Goal: Task Accomplishment & Management: Manage account settings

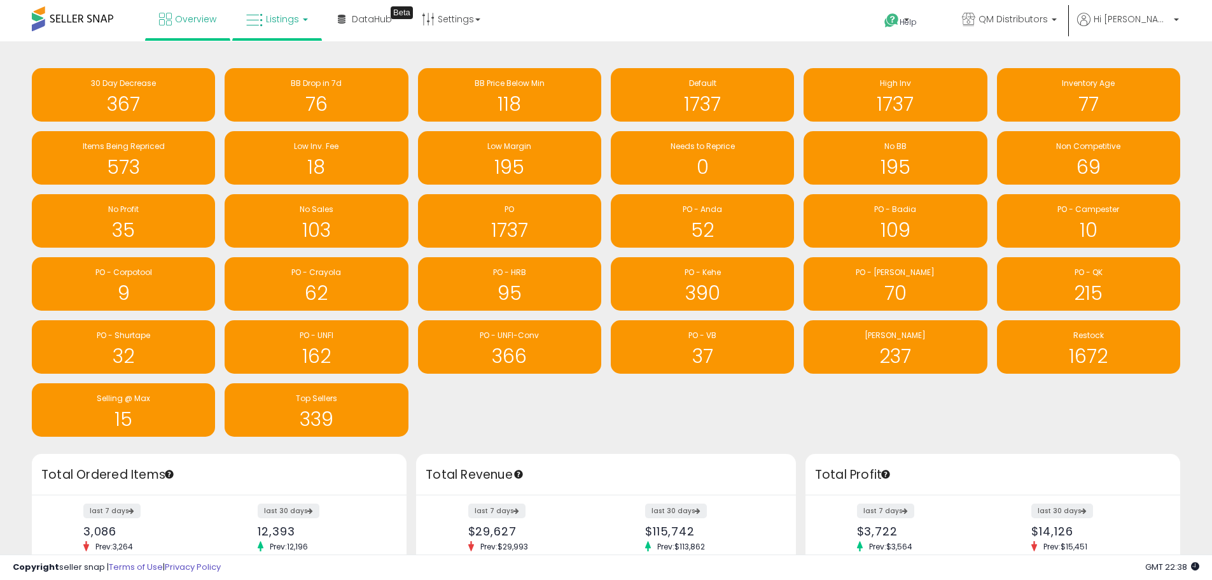
click at [280, 24] on span "Listings" at bounding box center [282, 19] width 33 height 13
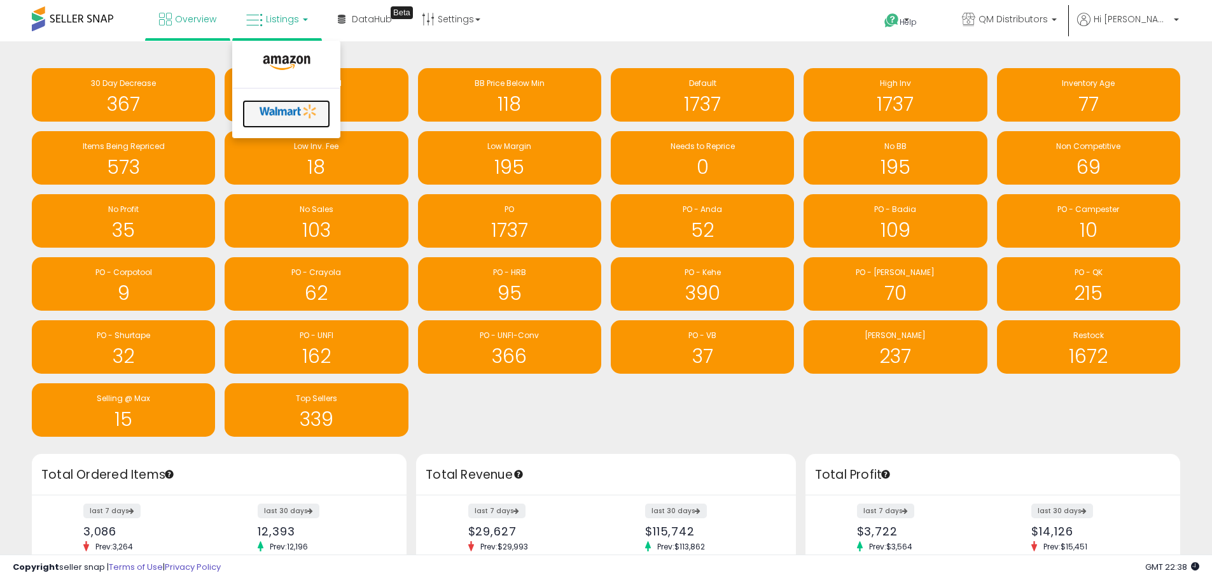
click at [284, 113] on icon at bounding box center [288, 111] width 67 height 19
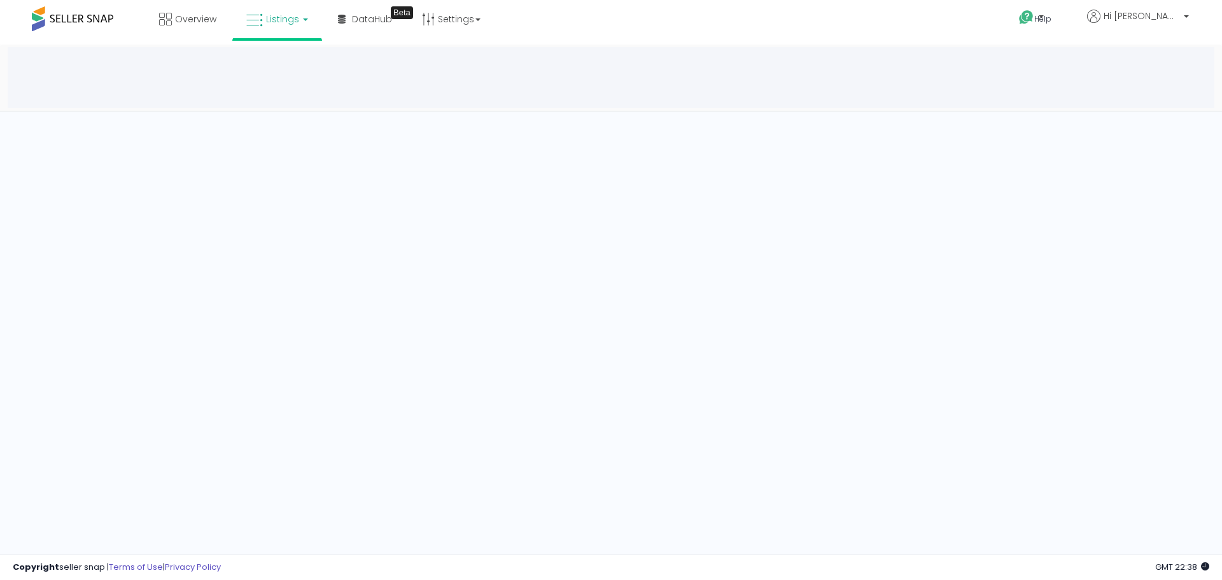
click at [271, 18] on span "Listings" at bounding box center [282, 19] width 33 height 13
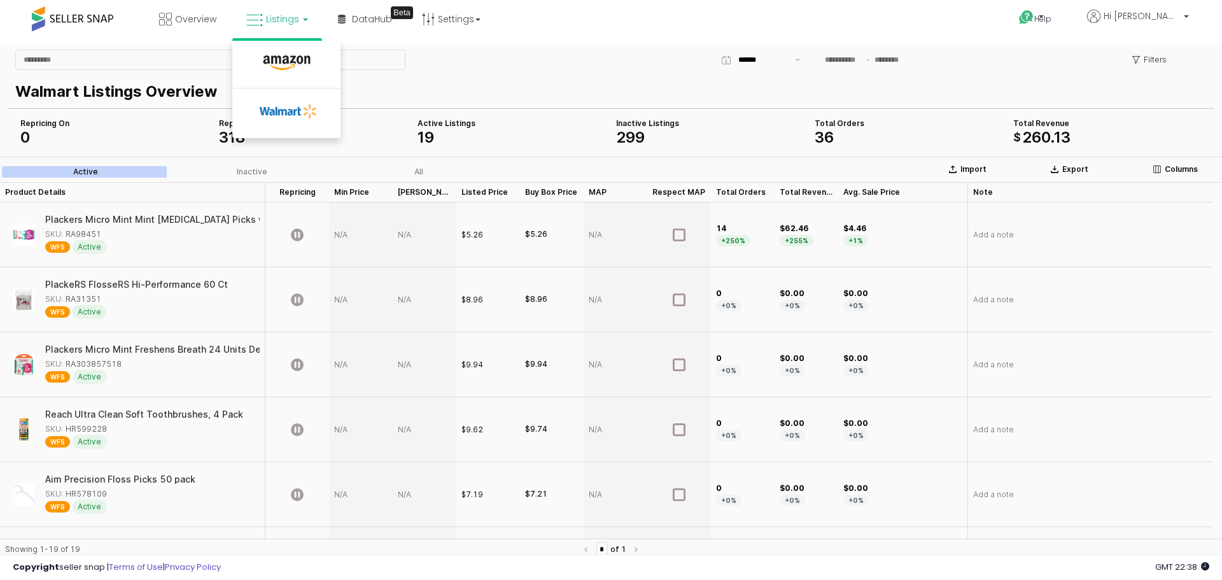
click at [568, 78] on div "Walmart Listings Overview" at bounding box center [608, 92] width 1186 height 28
click at [298, 26] on link "Listings" at bounding box center [277, 19] width 81 height 38
click at [251, 172] on div "Inactive" at bounding box center [252, 171] width 31 height 9
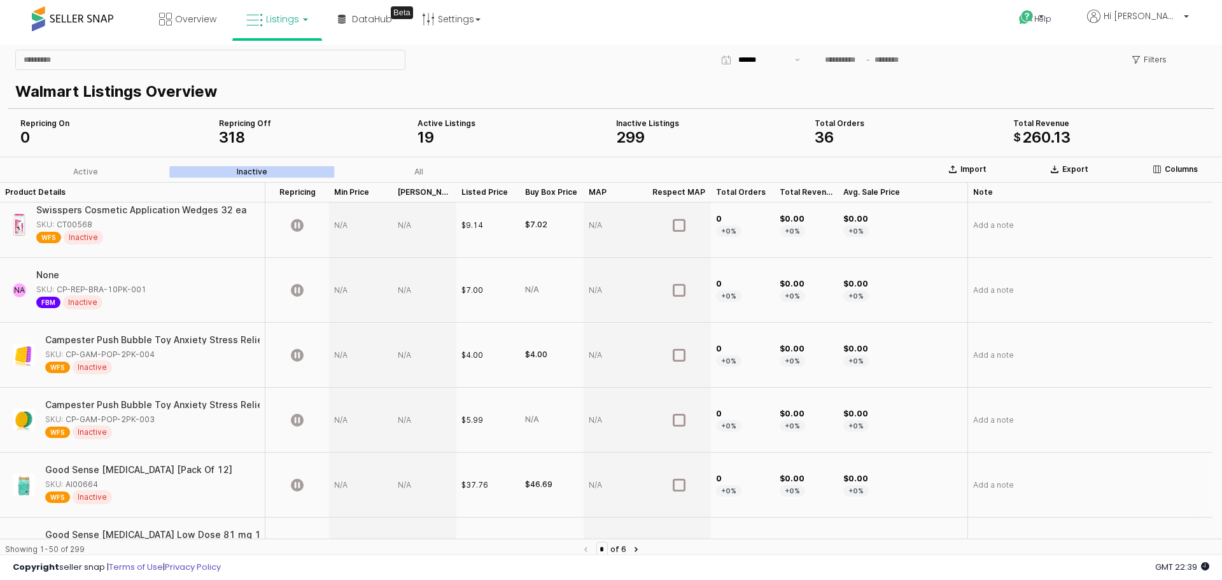
scroll to position [2909, 0]
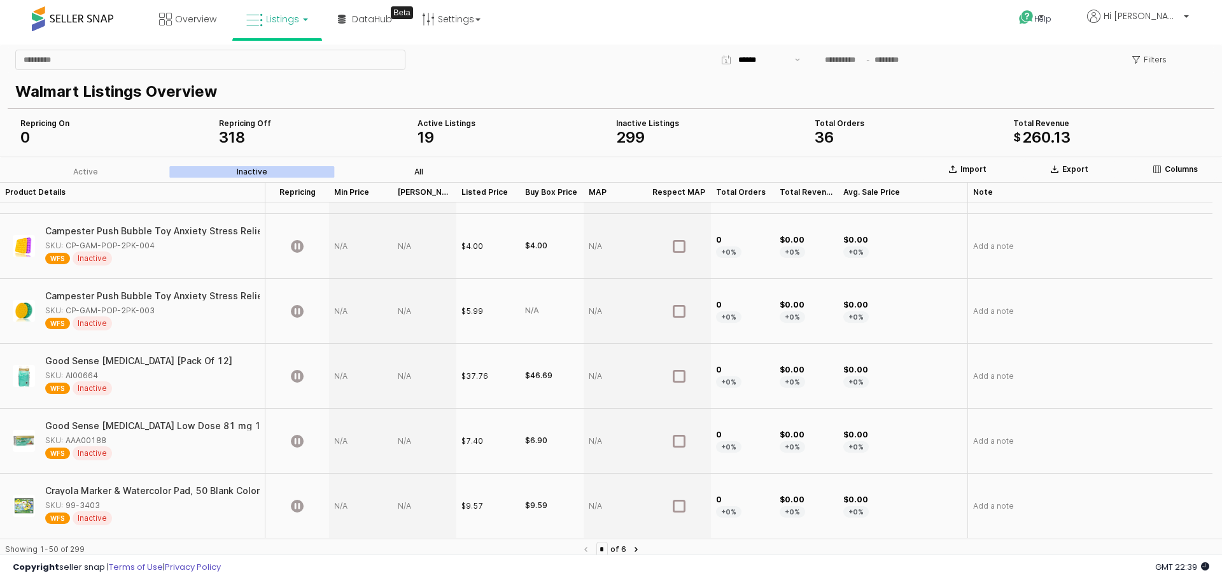
click at [426, 169] on label "All" at bounding box center [418, 171] width 167 height 11
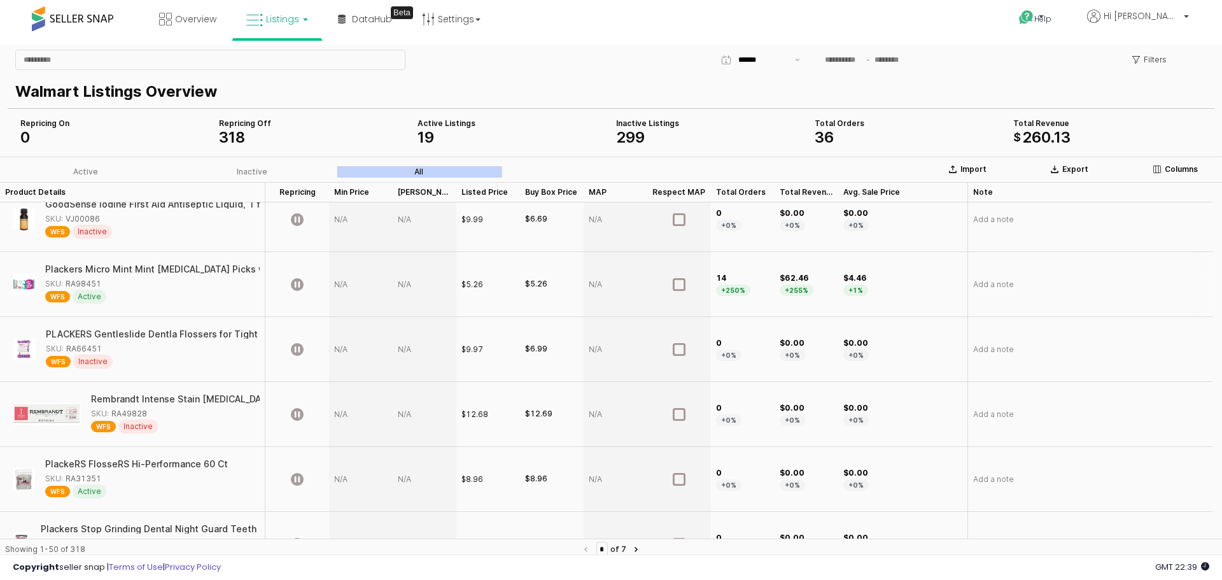
scroll to position [0, 0]
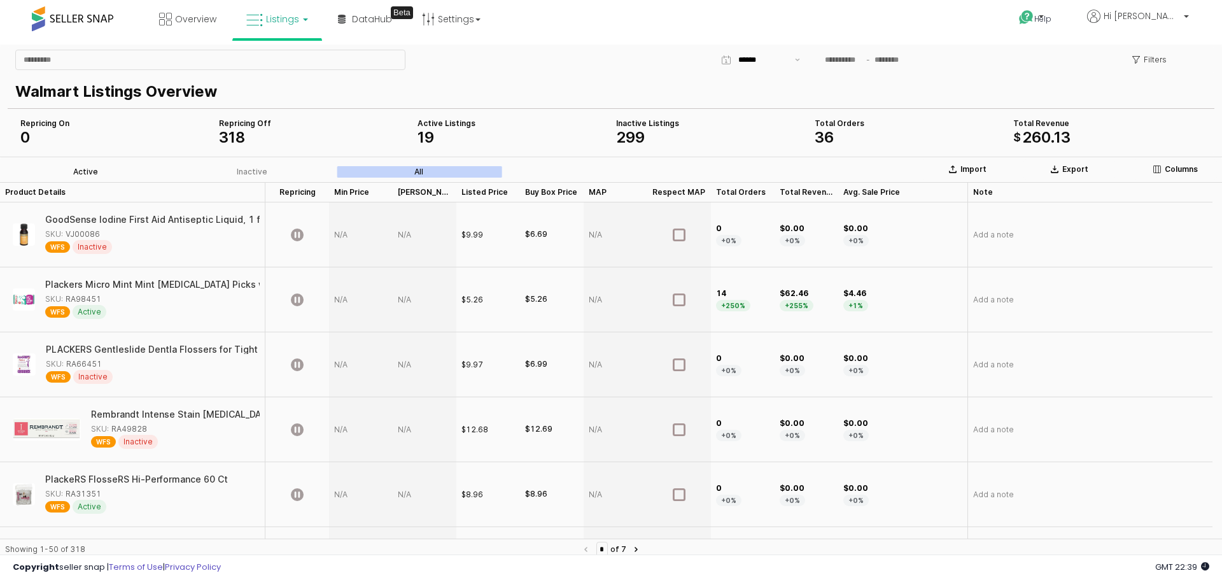
click at [90, 174] on div "Active" at bounding box center [85, 171] width 25 height 9
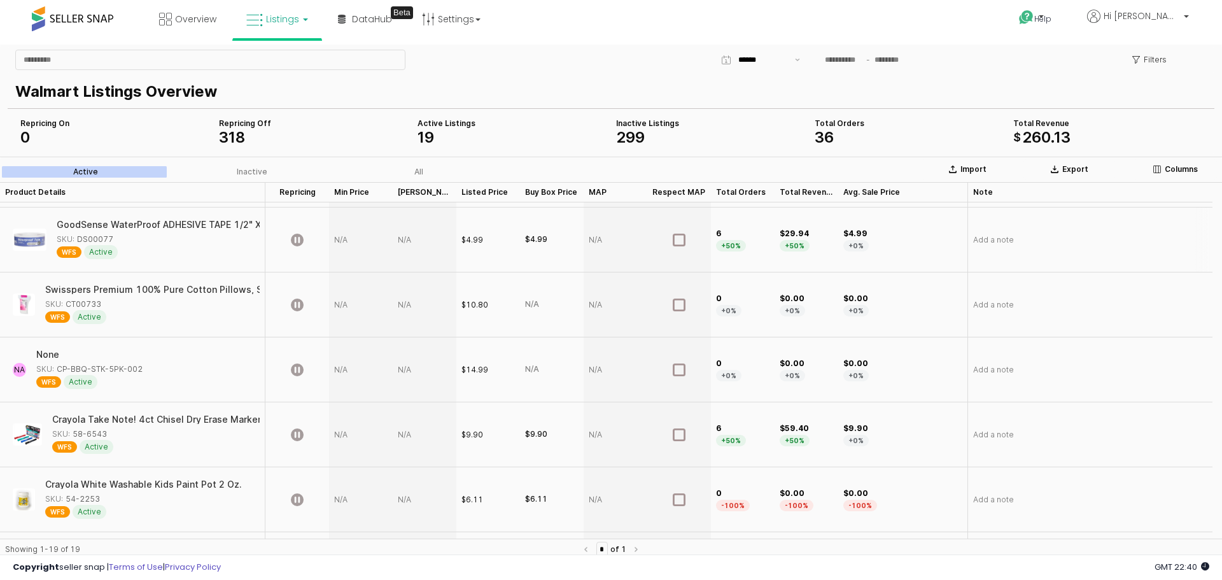
scroll to position [318, 0]
click at [1175, 169] on p "Columns" at bounding box center [1181, 169] width 33 height 10
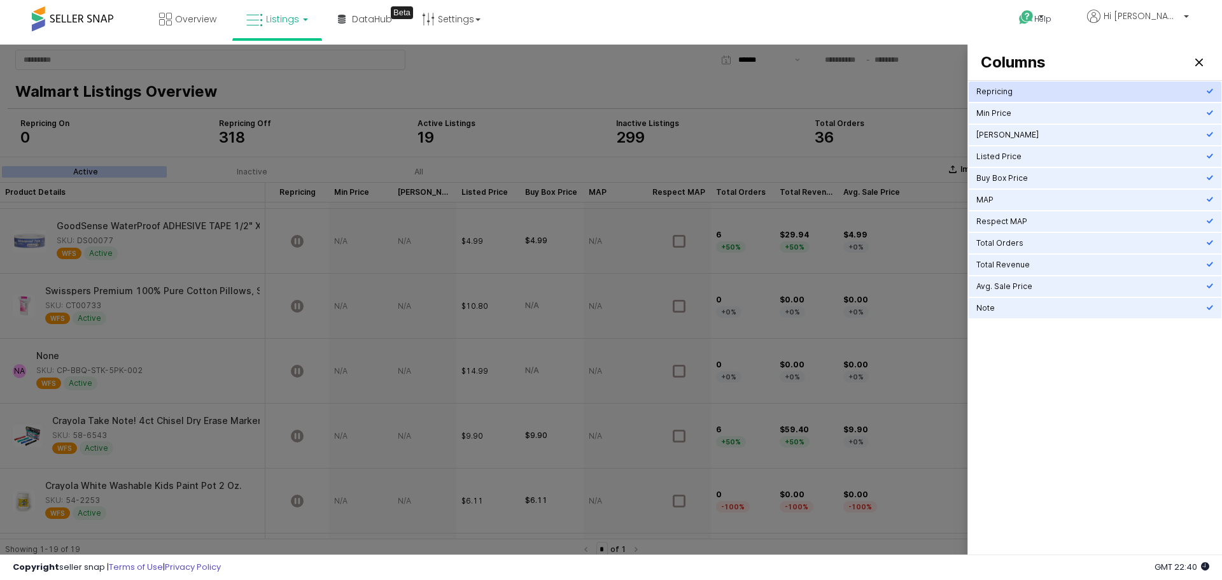
click at [1049, 92] on div "Repricing" at bounding box center [1091, 92] width 230 height 10
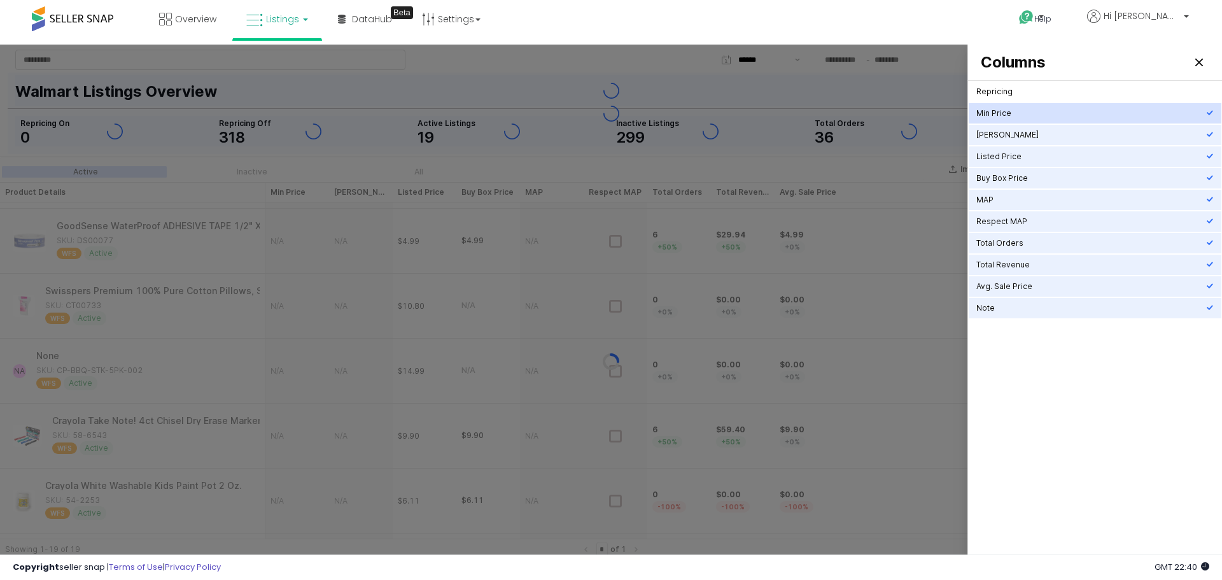
click at [1019, 111] on div "Min Price" at bounding box center [1091, 113] width 230 height 10
click at [1014, 86] on div "Repricing" at bounding box center [1091, 91] width 230 height 13
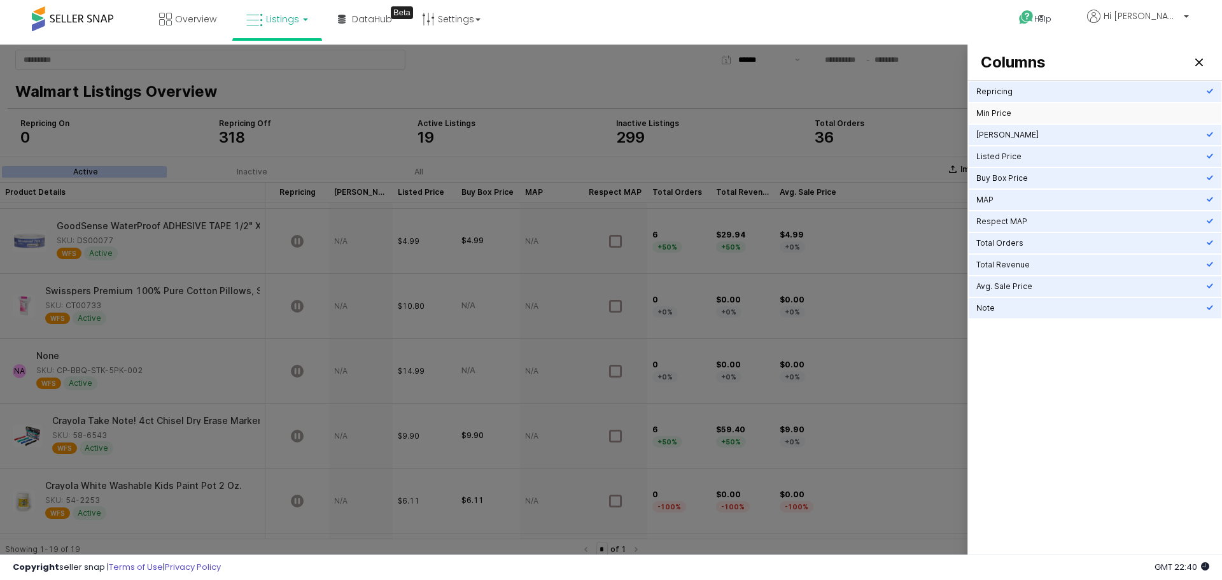
click at [1018, 113] on div "Min Price" at bounding box center [1091, 113] width 230 height 10
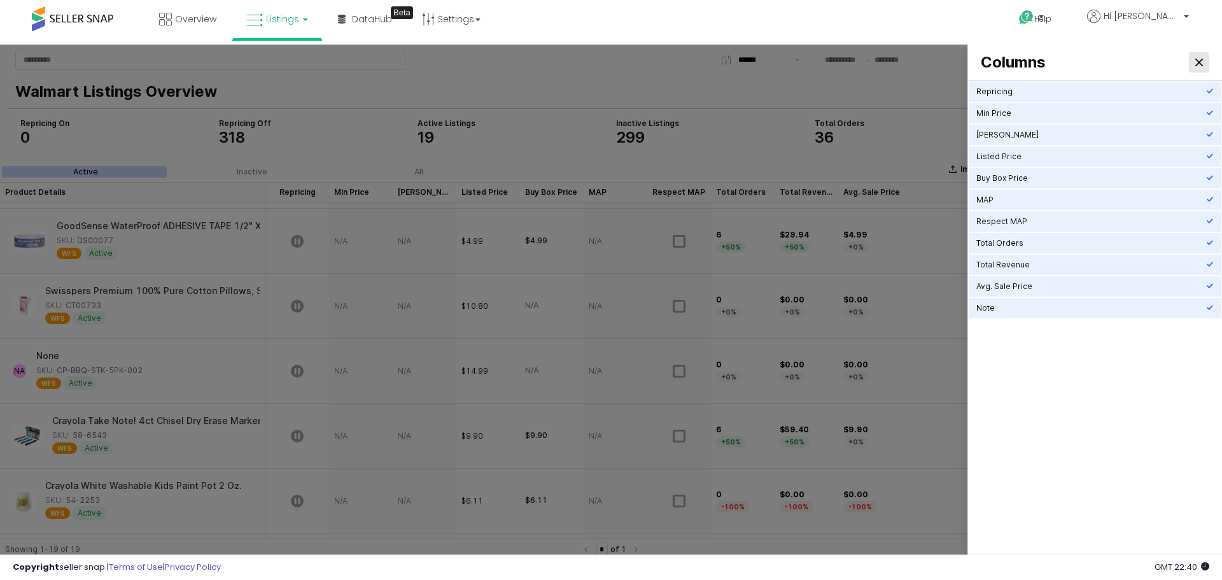
click at [1194, 62] on div "Close" at bounding box center [1198, 62] width 19 height 19
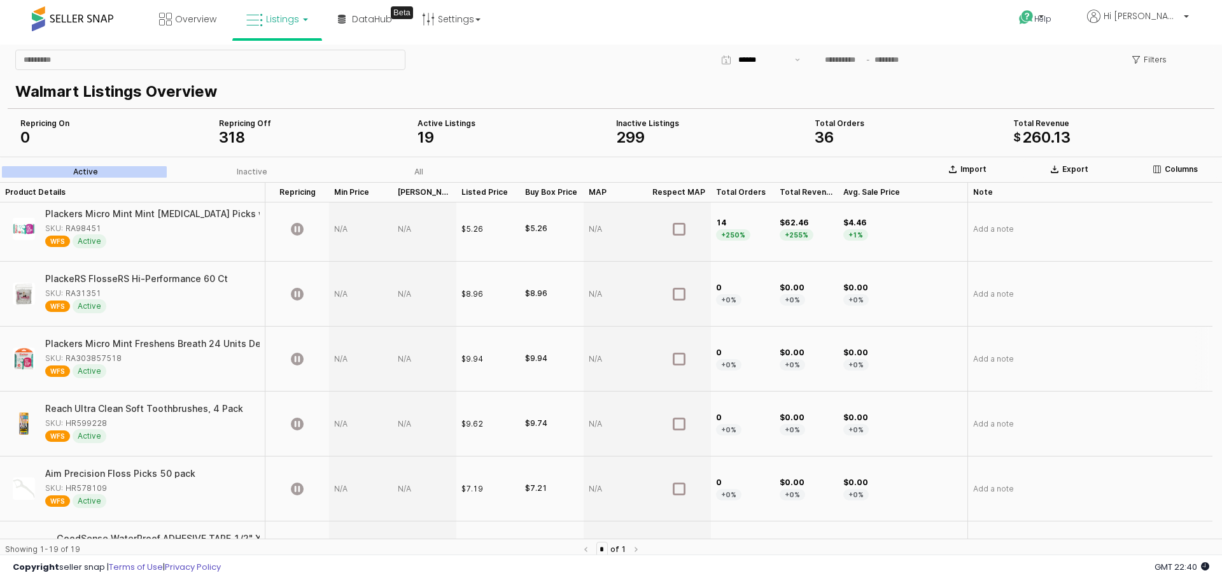
scroll to position [0, 0]
